Goal: Transaction & Acquisition: Purchase product/service

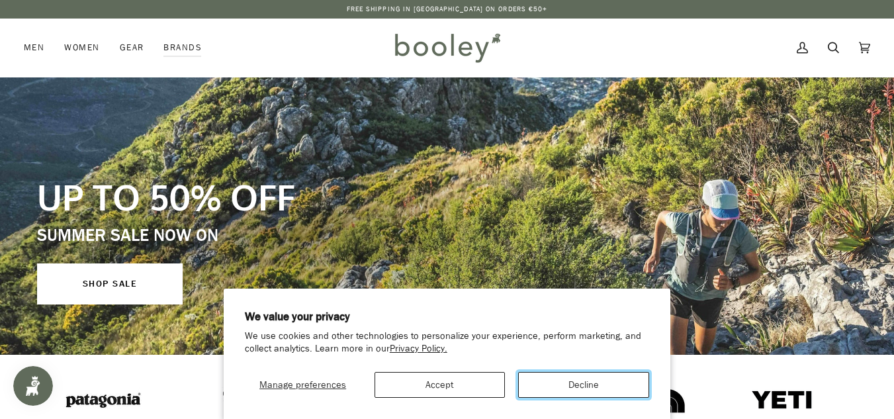
click at [550, 389] on button "Decline" at bounding box center [583, 385] width 131 height 26
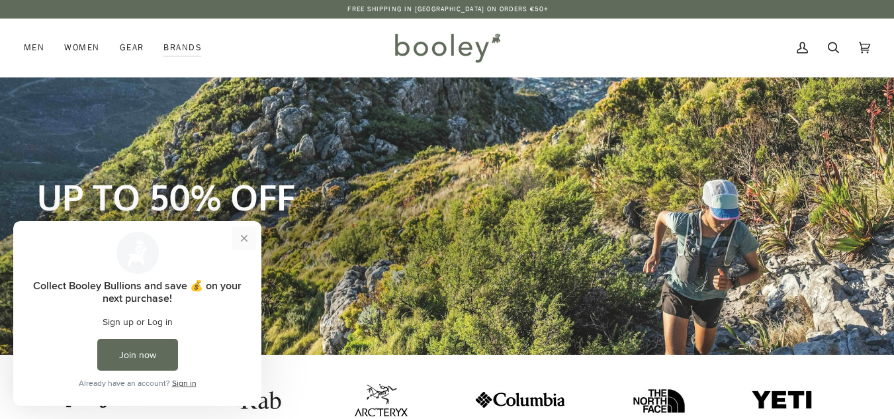
click at [245, 238] on button "Close prompt" at bounding box center [244, 238] width 24 height 24
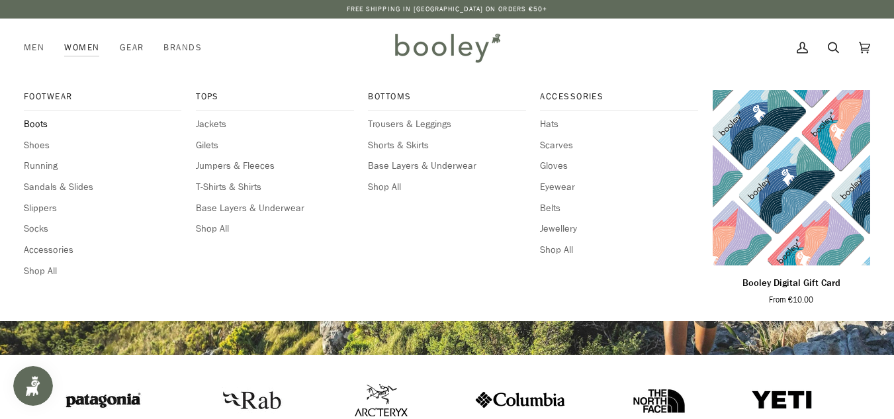
click at [38, 118] on span "Boots" at bounding box center [103, 124] width 158 height 15
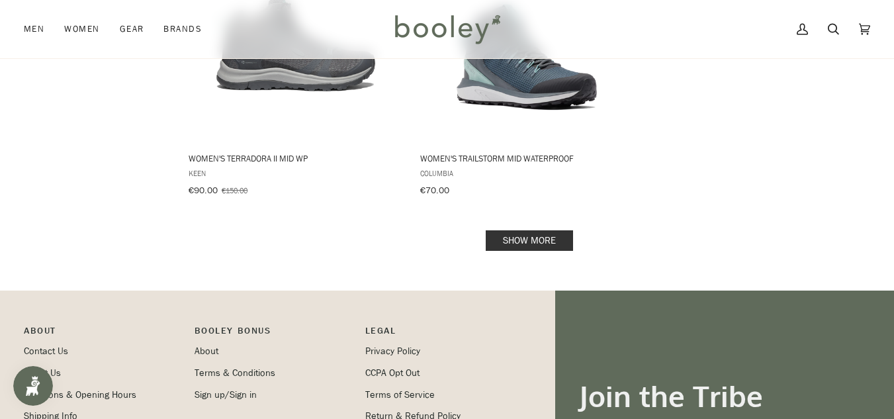
scroll to position [1994, 0]
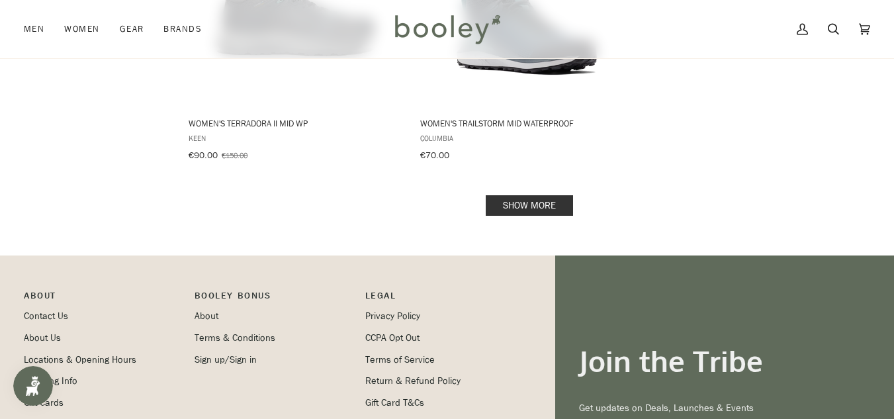
click at [533, 195] on link "Show more" at bounding box center [529, 205] width 87 height 21
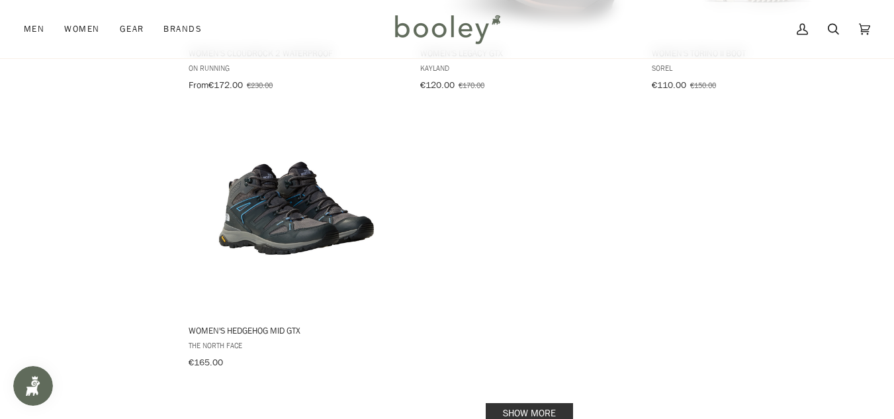
scroll to position [3777, 0]
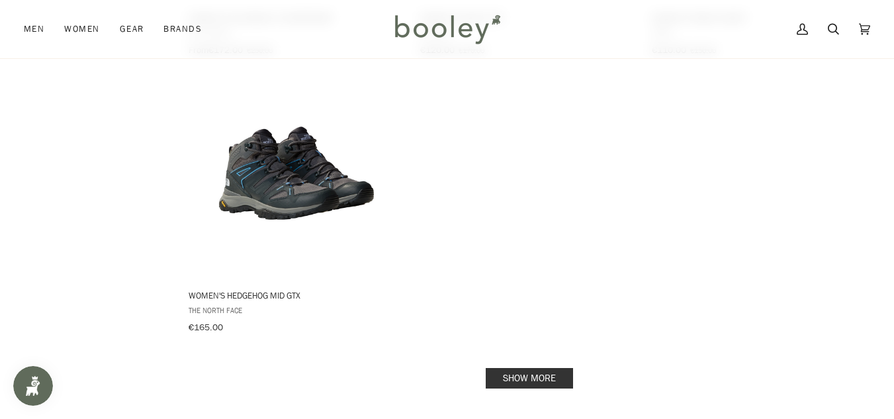
click at [510, 368] on link "Show more" at bounding box center [529, 378] width 87 height 21
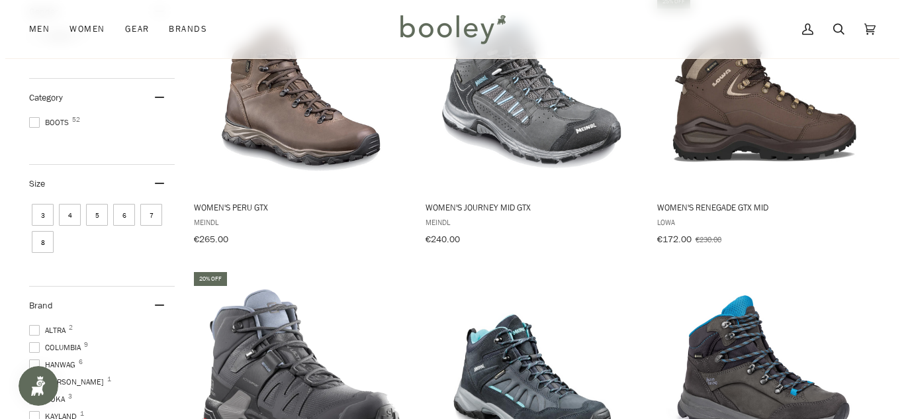
scroll to position [1, 0]
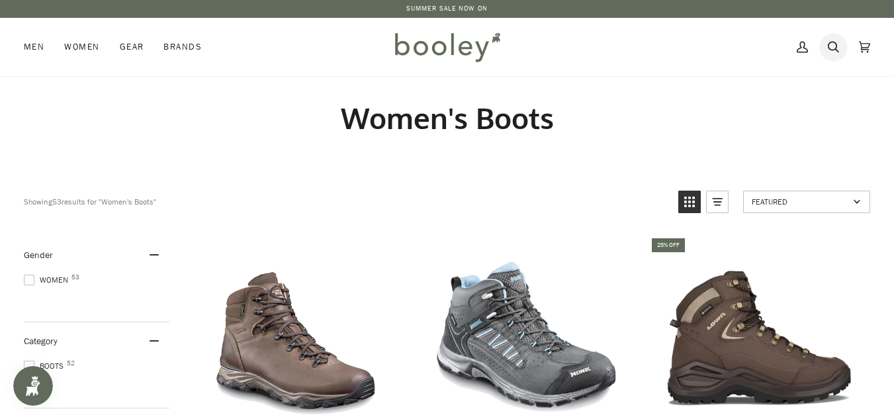
click at [829, 47] on icon at bounding box center [833, 47] width 11 height 11
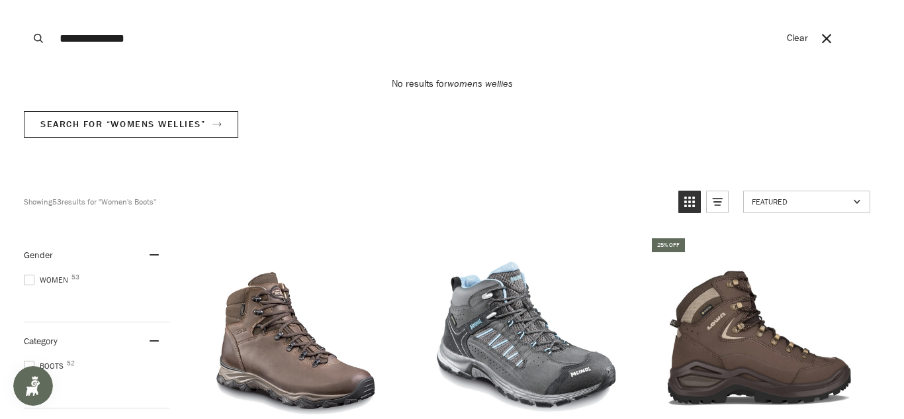
type input "**********"
click at [24, 0] on button "Search" at bounding box center [38, 38] width 29 height 77
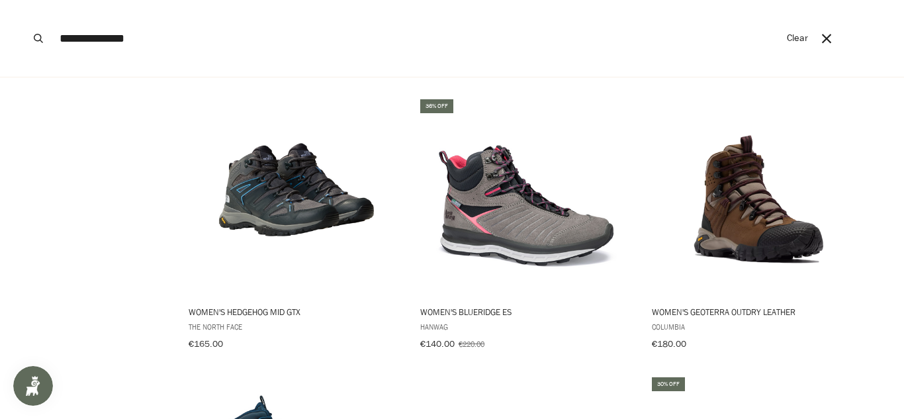
scroll to position [3777, 0]
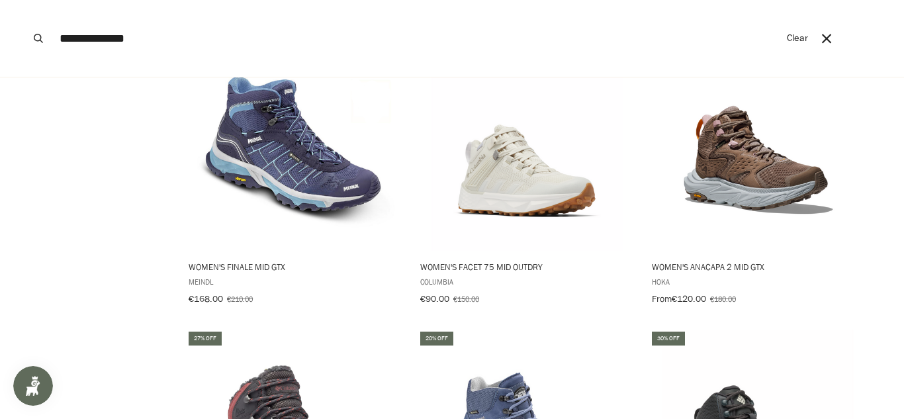
scroll to position [1994, 0]
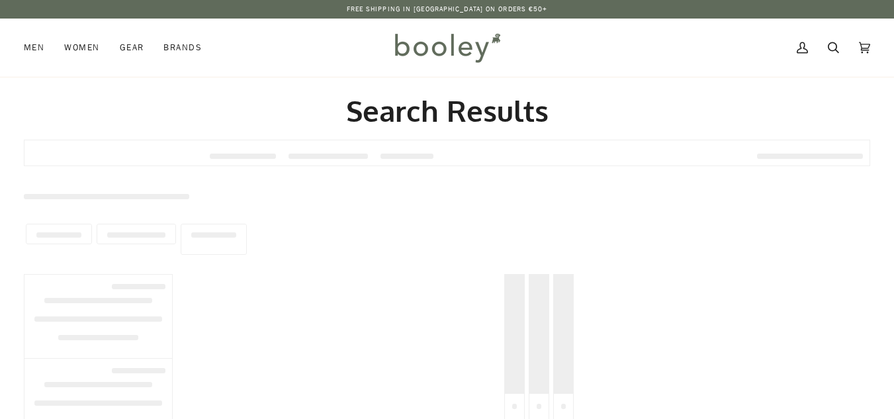
type input "**********"
